Goal: Transaction & Acquisition: Purchase product/service

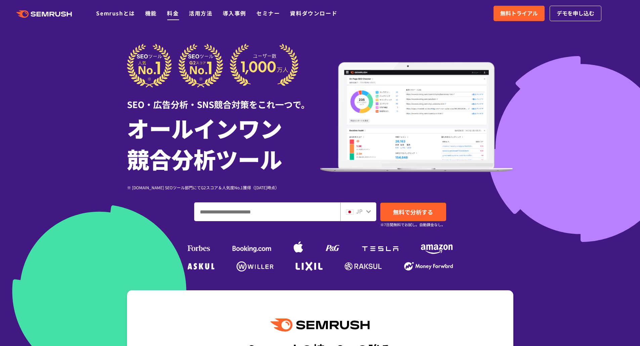
click at [171, 16] on link "料金" at bounding box center [173, 13] width 12 height 8
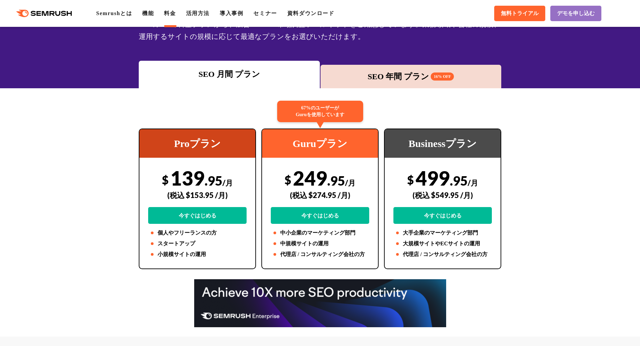
scroll to position [67, 0]
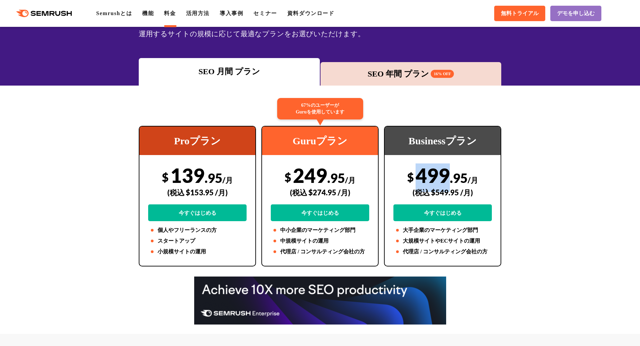
drag, startPoint x: 449, startPoint y: 176, endPoint x: 420, endPoint y: 175, distance: 28.9
click at [420, 175] on div "$ 499 .95 /月 (税込 $549.95 /月) 今すぐはじめる" at bounding box center [442, 193] width 98 height 58
click at [359, 66] on div "SEO 年間 プラン 16% OFF" at bounding box center [410, 74] width 181 height 24
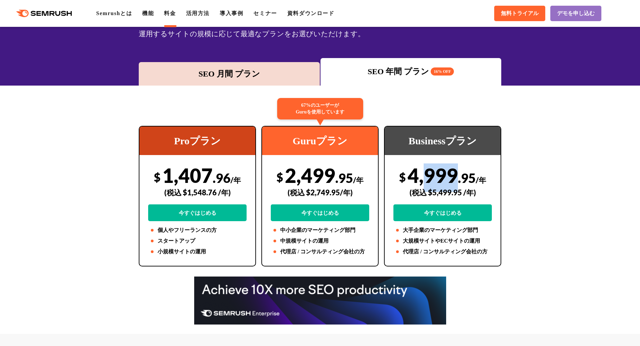
drag, startPoint x: 457, startPoint y: 175, endPoint x: 403, endPoint y: 164, distance: 54.9
click at [406, 166] on div "$ 4,999 .95 /年 (税込 $5,499.95 /年) 今すぐはじめる" at bounding box center [442, 193] width 98 height 58
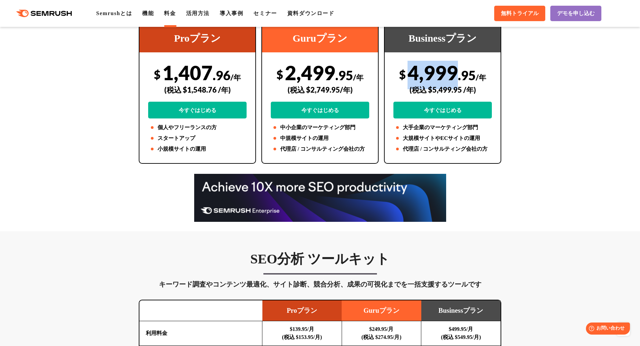
scroll to position [34, 0]
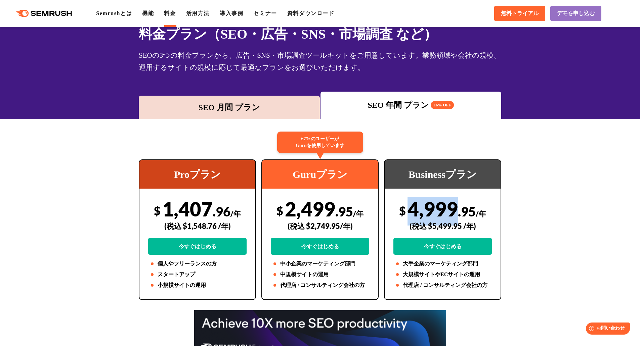
click at [452, 208] on div "$ 4,999 .95 /年 (税込 $5,499.95 /年) 今すぐはじめる" at bounding box center [442, 226] width 98 height 58
click at [441, 207] on div "$ 4,999 .95 /年 (税込 $5,499.95 /年) 今すぐはじめる" at bounding box center [442, 226] width 98 height 58
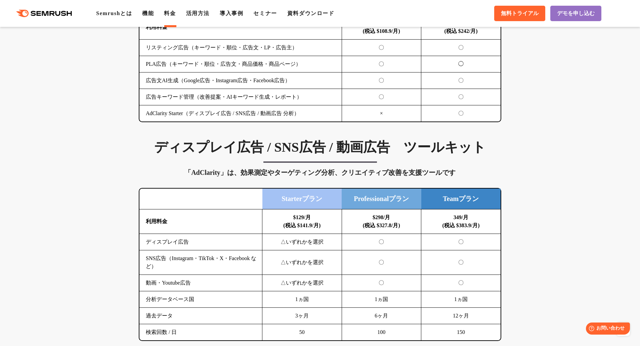
scroll to position [806, 0]
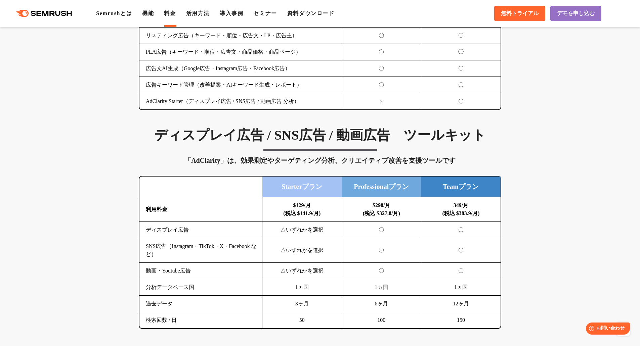
click at [451, 206] on td "349/月 (税込 $383.9/月)" at bounding box center [461, 209] width 80 height 25
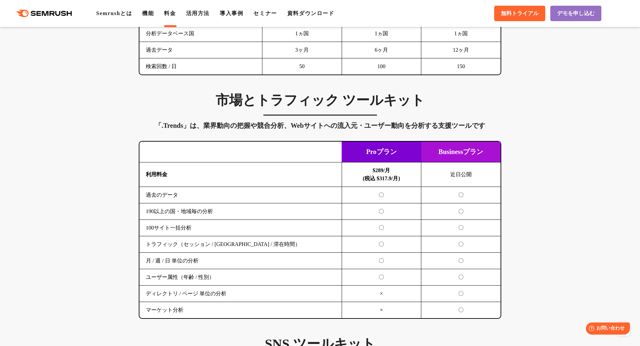
scroll to position [1074, 0]
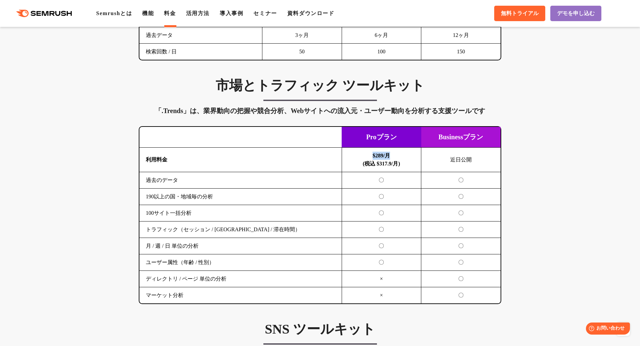
drag, startPoint x: 371, startPoint y: 156, endPoint x: 390, endPoint y: 156, distance: 19.1
click at [390, 156] on b "$289/月 (税込 $317.9/月)" at bounding box center [381, 160] width 37 height 14
click at [385, 158] on b "$289/月 (税込 $317.9/月)" at bounding box center [381, 160] width 37 height 14
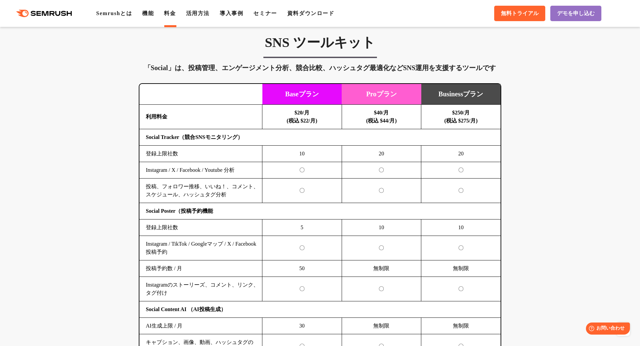
scroll to position [1377, 0]
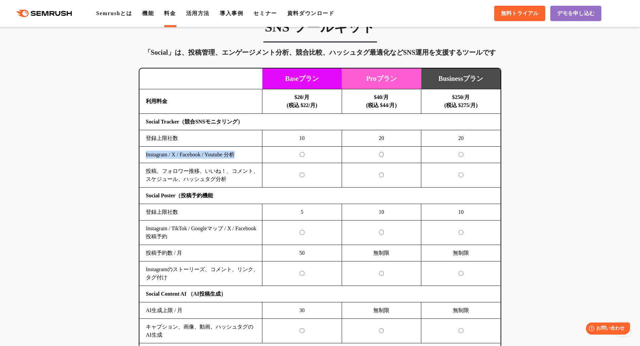
drag, startPoint x: 143, startPoint y: 156, endPoint x: 243, endPoint y: 152, distance: 99.5
click at [243, 152] on td "Instagram / X / Facebook / Youtube 分析" at bounding box center [200, 155] width 123 height 16
drag, startPoint x: 144, startPoint y: 154, endPoint x: 244, endPoint y: 157, distance: 99.8
click at [244, 157] on td "Instagram / X / Facebook / Youtube 分析" at bounding box center [200, 155] width 123 height 16
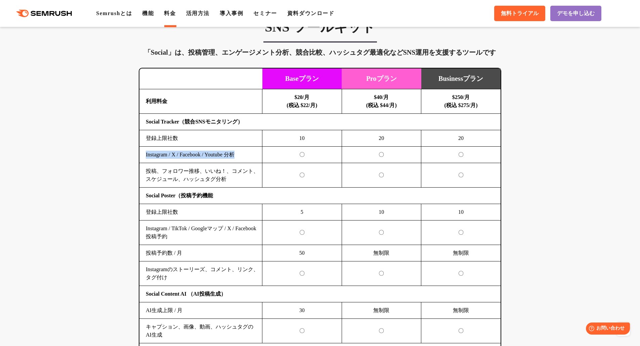
click at [244, 157] on td "Instagram / X / Facebook / Youtube 分析" at bounding box center [200, 155] width 123 height 16
drag, startPoint x: 245, startPoint y: 155, endPoint x: 146, endPoint y: 159, distance: 99.5
click at [146, 159] on td "Instagram / X / Facebook / Youtube 分析" at bounding box center [200, 155] width 123 height 16
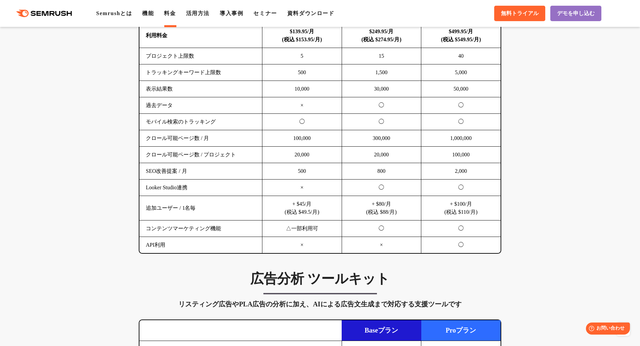
scroll to position [470, 0]
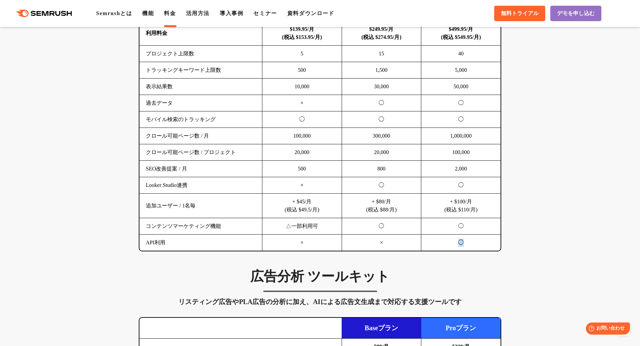
drag, startPoint x: 465, startPoint y: 242, endPoint x: 459, endPoint y: 243, distance: 5.8
click at [459, 243] on td "◯" at bounding box center [461, 243] width 80 height 16
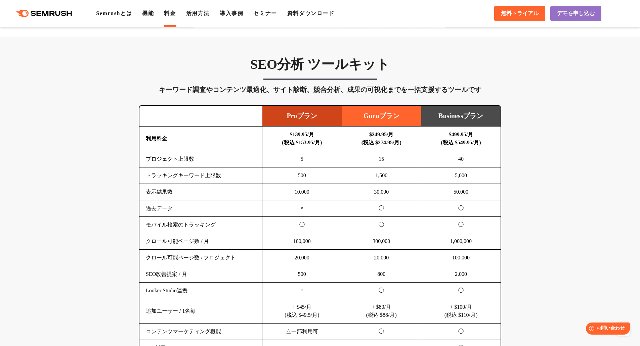
scroll to position [302, 0]
